Goal: Transaction & Acquisition: Purchase product/service

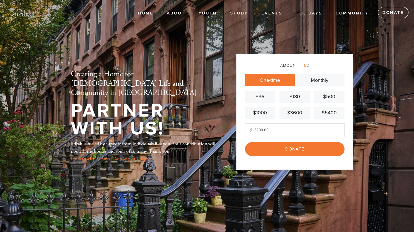
click at [262, 130] on input "2200.00" at bounding box center [295, 130] width 100 height 14
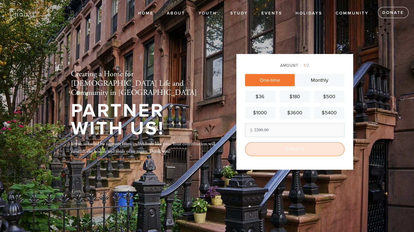
type input "2200.00"
click at [299, 145] on input "Donate" at bounding box center [295, 149] width 100 height 14
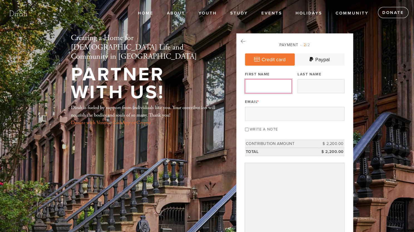
click at [266, 87] on input "First Name" at bounding box center [268, 86] width 47 height 14
type input "Erik"
type input "Levy"
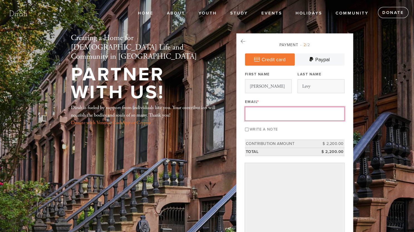
click at [280, 111] on input "Email *" at bounding box center [295, 114] width 100 height 14
type input "elevy99@gmail.com"
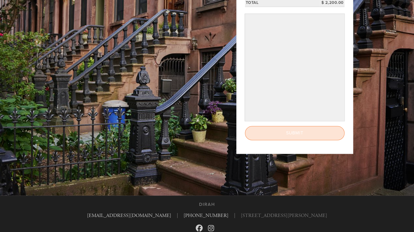
scroll to position [149, 0]
click at [280, 129] on input "Submit" at bounding box center [295, 133] width 100 height 14
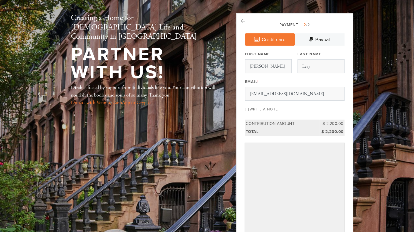
scroll to position [19, 0]
